Goal: Task Accomplishment & Management: Complete application form

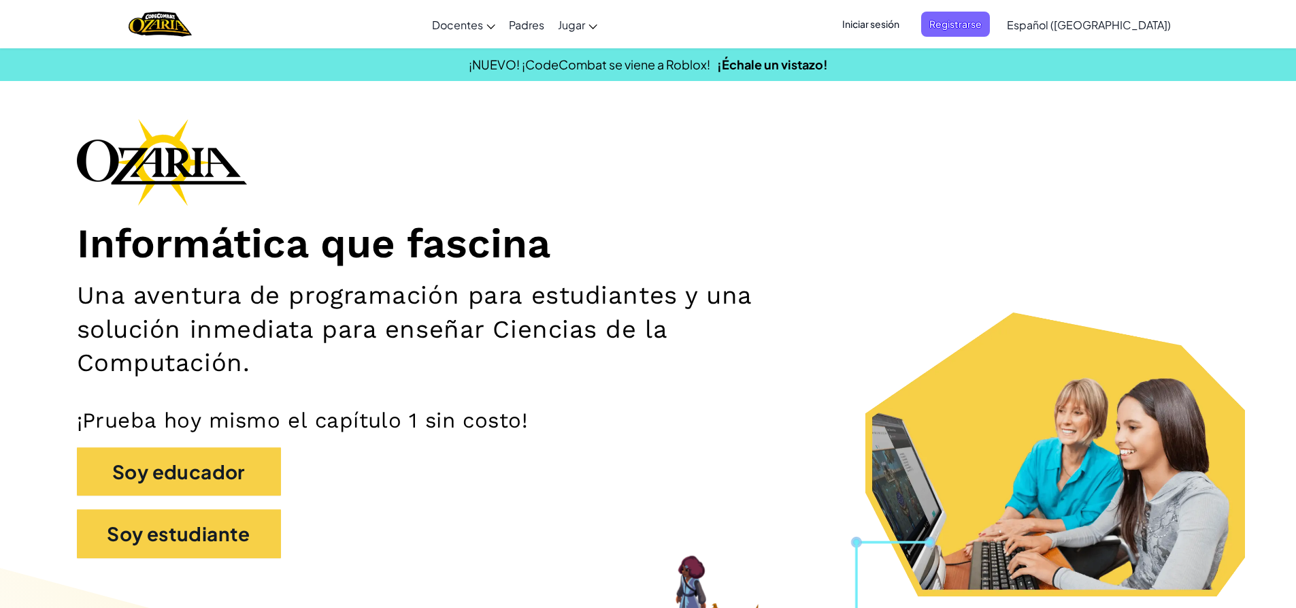
click at [908, 25] on span "Iniciar sesión" at bounding box center [870, 24] width 73 height 25
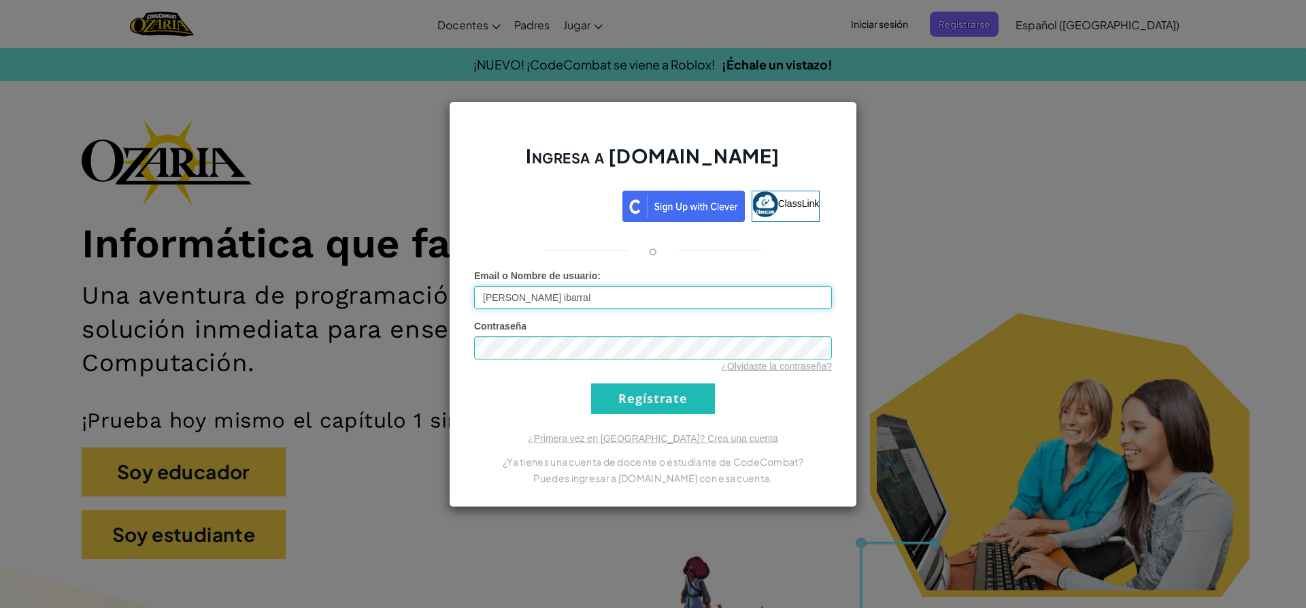
drag, startPoint x: 633, startPoint y: 297, endPoint x: 458, endPoint y: 277, distance: 176.7
click at [458, 277] on div "Ingresa a [DOMAIN_NAME] ClassLink o Error desconocido. Email o Nombre de usuari…" at bounding box center [653, 304] width 408 height 406
click at [614, 303] on input "[PERSON_NAME] ibarraI" at bounding box center [653, 297] width 358 height 23
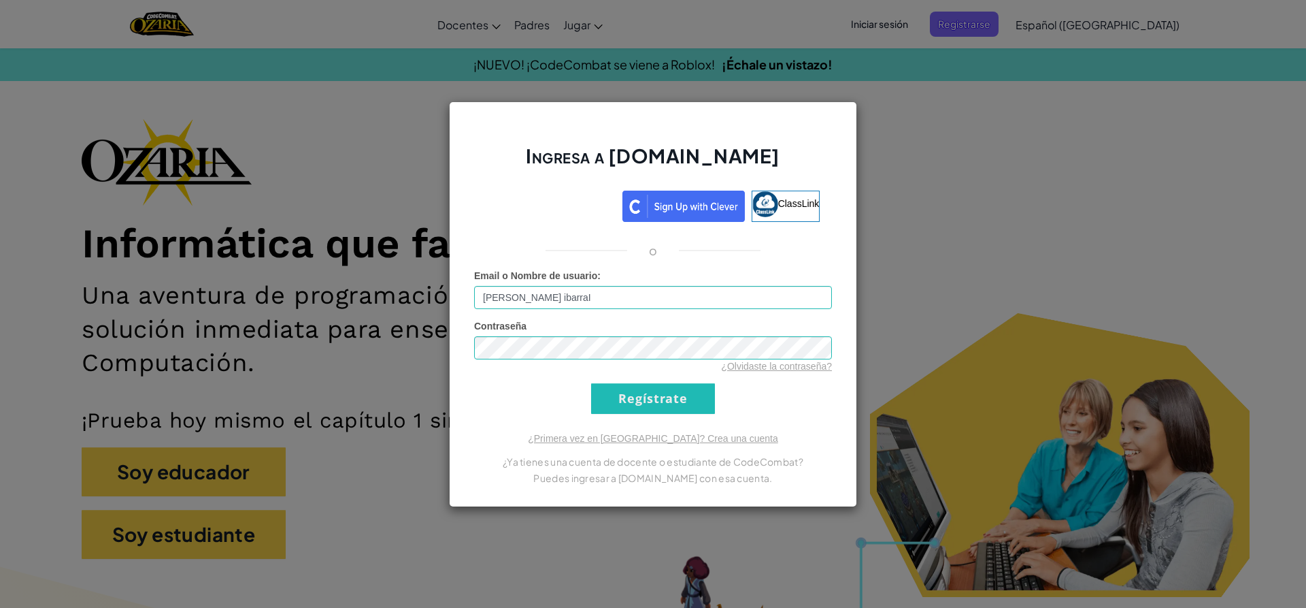
click at [614, 303] on input "[PERSON_NAME] ibarraI" at bounding box center [653, 297] width 358 height 23
click at [693, 394] on input "Regístrate" at bounding box center [653, 398] width 124 height 31
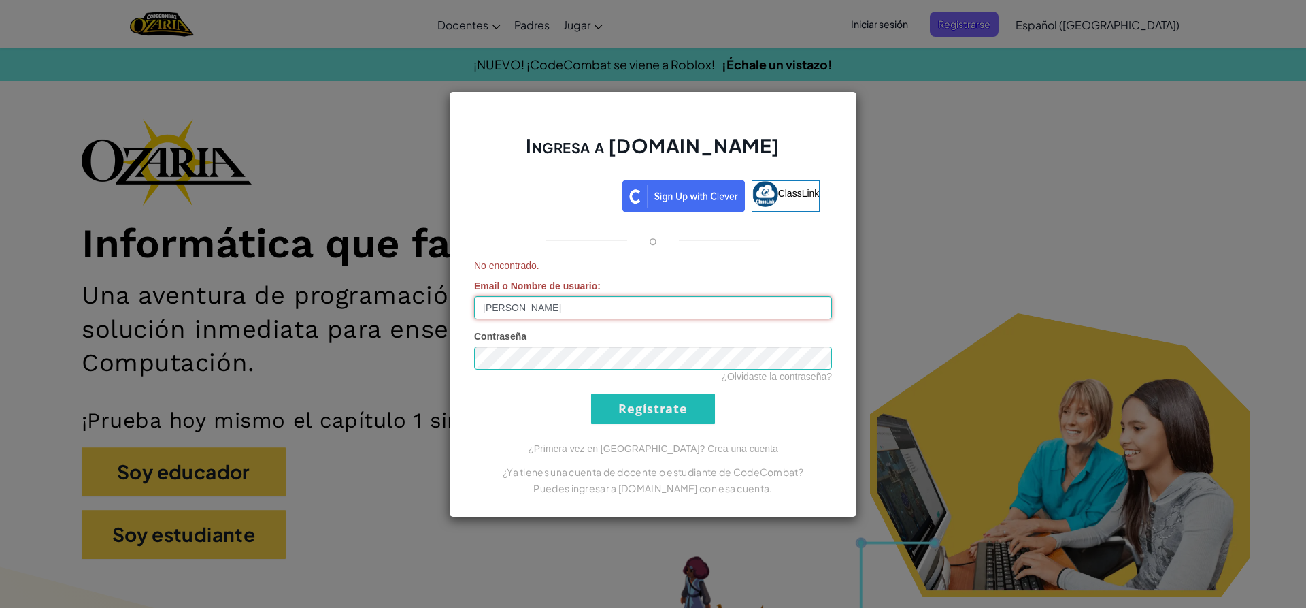
drag, startPoint x: 614, startPoint y: 308, endPoint x: 374, endPoint y: 272, distance: 242.8
click at [374, 272] on div "Ingresa a [DOMAIN_NAME] ClassLink o No encontrado. Email o Nombre de usuario : …" at bounding box center [653, 304] width 1306 height 608
type input "[EMAIL_ADDRESS][DOMAIN_NAME]"
click at [684, 412] on input "Regístrate" at bounding box center [653, 408] width 124 height 31
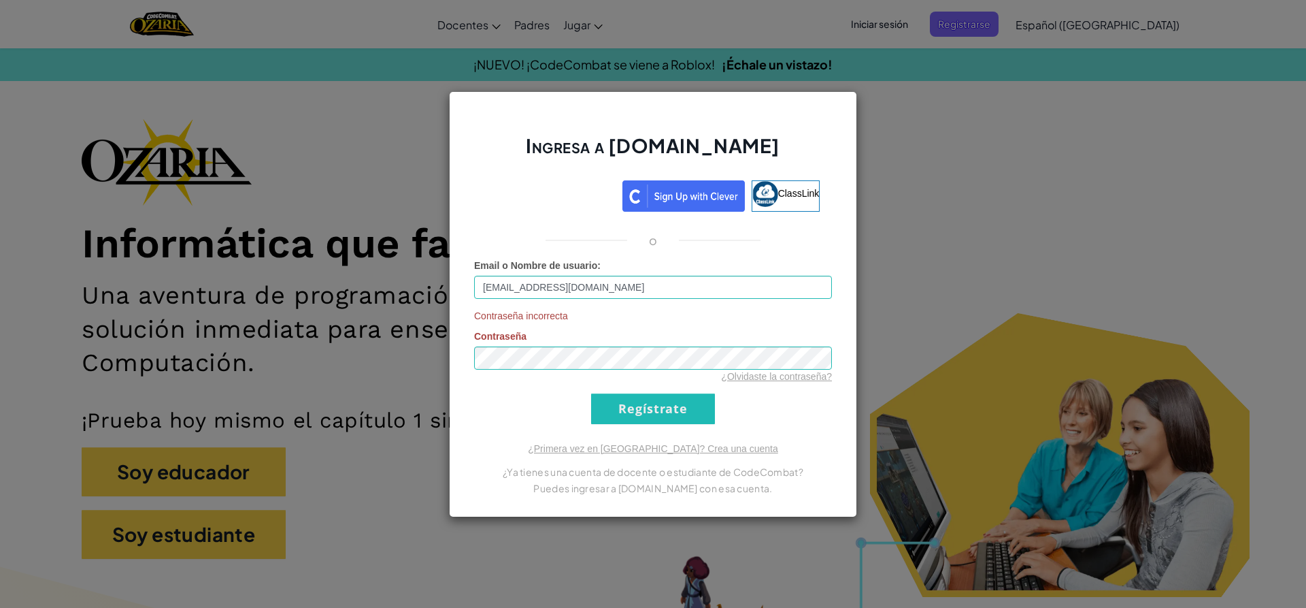
click at [460, 396] on div "Ingresa a [DOMAIN_NAME] ClassLink o Email o Nombre de usuario : [EMAIL_ADDRESS]…" at bounding box center [653, 304] width 408 height 426
click at [623, 409] on input "Regístrate" at bounding box center [653, 408] width 124 height 31
click at [591, 393] on input "Regístrate" at bounding box center [653, 408] width 124 height 31
